Goal: Task Accomplishment & Management: Use online tool/utility

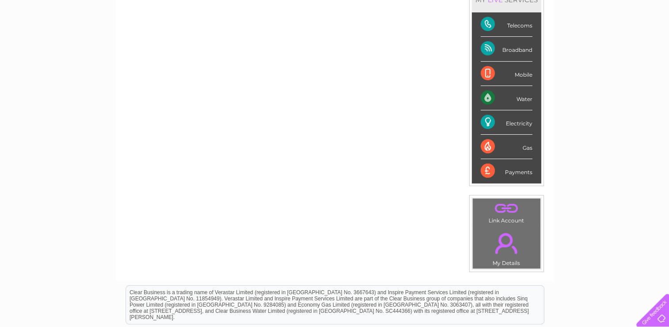
scroll to position [133, 0]
click at [521, 123] on div "Electricity" at bounding box center [507, 121] width 52 height 24
click at [487, 121] on div "Electricity" at bounding box center [507, 121] width 52 height 24
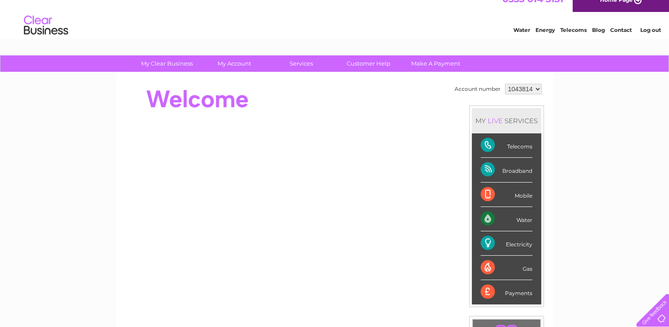
scroll to position [7, 0]
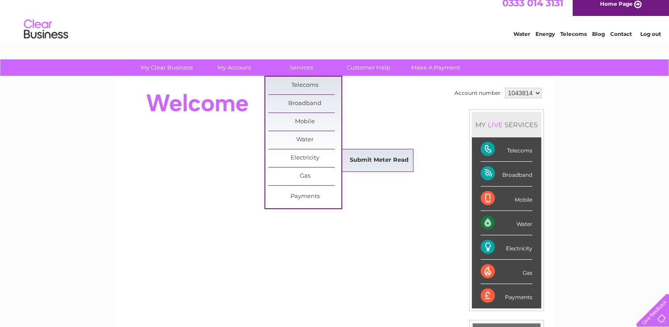
click at [368, 155] on link "Submit Meter Read" at bounding box center [379, 160] width 73 height 18
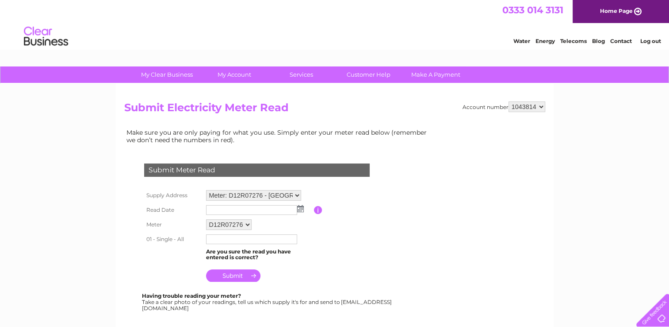
click at [298, 209] on img at bounding box center [300, 208] width 7 height 7
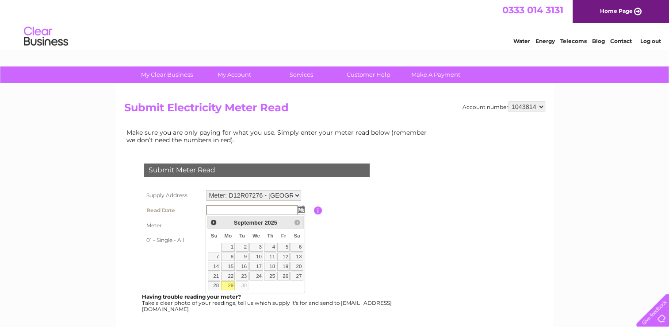
click at [229, 286] on link "29" at bounding box center [228, 285] width 14 height 9
type input "2025/09/29"
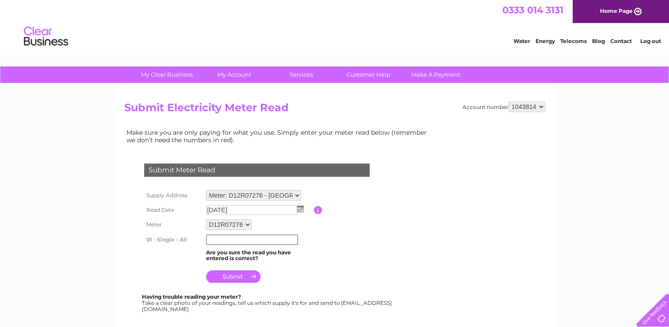
click at [223, 237] on input "text" at bounding box center [252, 239] width 92 height 11
type input "80725"
click at [241, 274] on input "submit" at bounding box center [233, 275] width 54 height 12
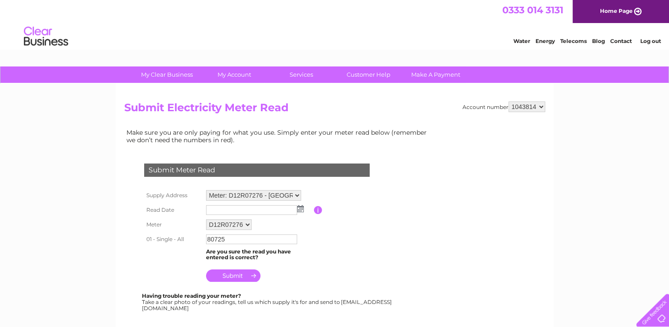
click at [298, 211] on img at bounding box center [300, 208] width 7 height 7
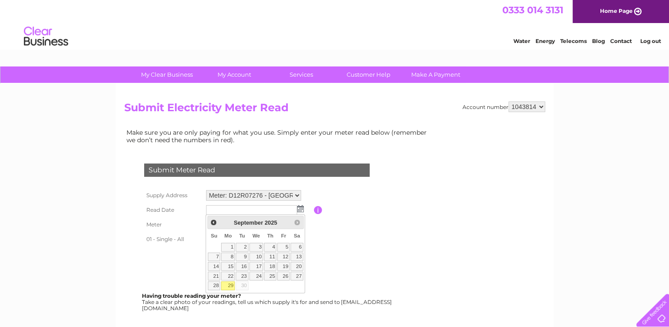
click at [230, 287] on link "29" at bounding box center [228, 285] width 14 height 9
type input "2025/09/29"
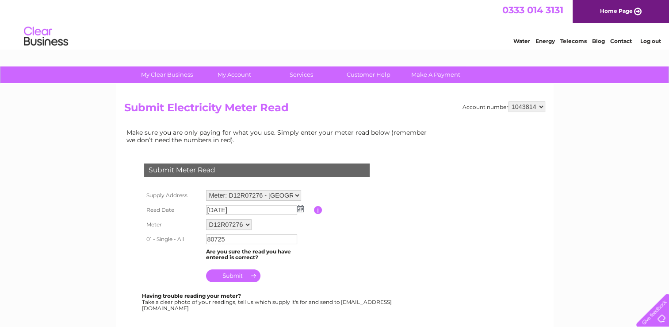
click at [235, 275] on input "submit" at bounding box center [233, 275] width 54 height 12
